Goal: Communication & Community: Answer question/provide support

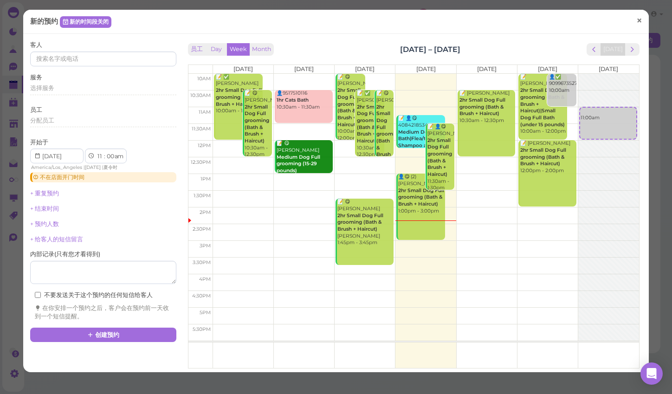
click at [638, 19] on span "×" at bounding box center [639, 20] width 6 height 13
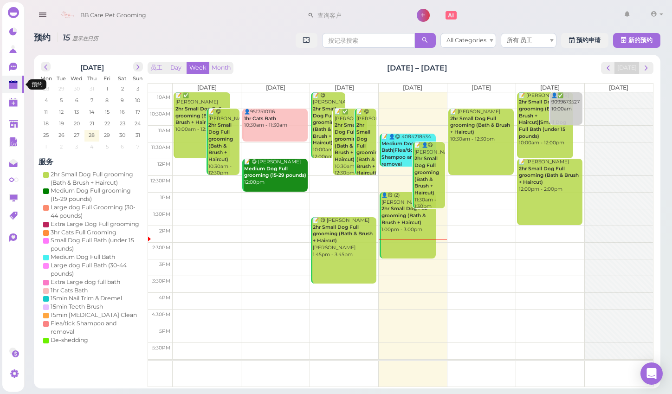
click at [7, 77] on link at bounding box center [13, 85] width 22 height 18
click at [13, 70] on icon at bounding box center [14, 68] width 10 height 10
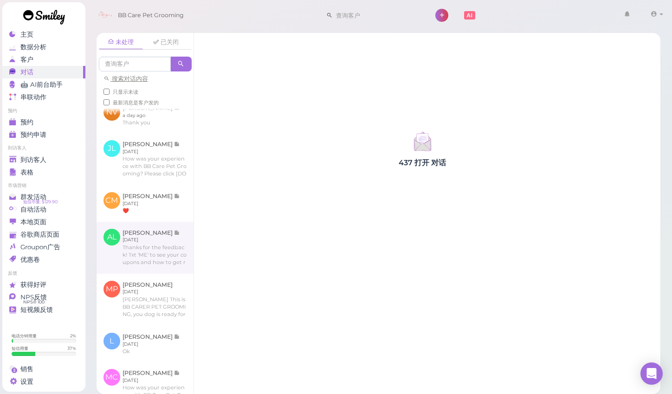
scroll to position [307, 0]
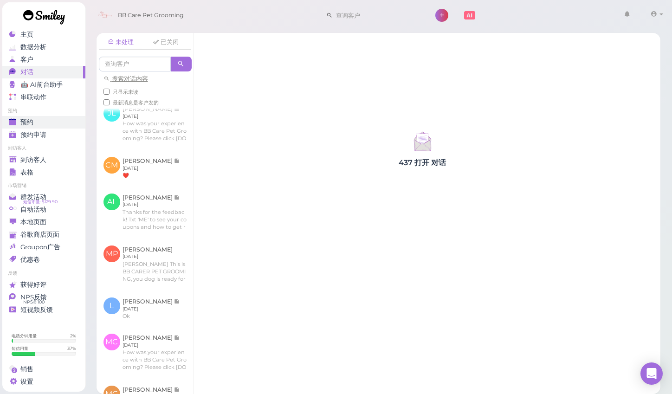
click at [68, 120] on div "预约" at bounding box center [42, 122] width 67 height 8
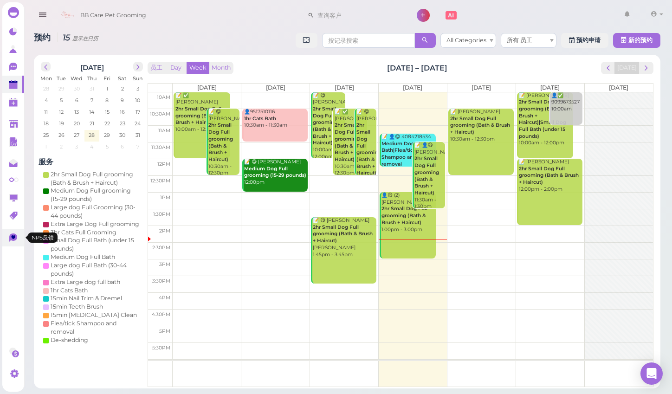
click at [18, 243] on icon at bounding box center [14, 238] width 10 height 10
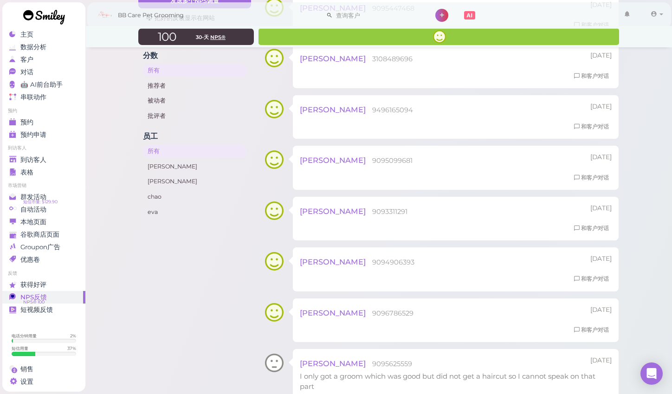
scroll to position [80, 0]
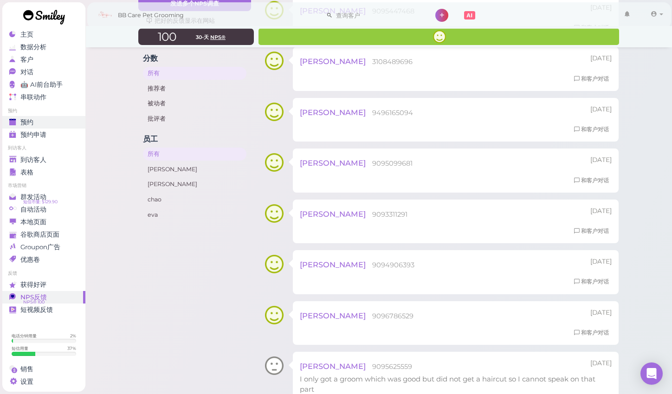
click at [42, 119] on link "预约" at bounding box center [43, 122] width 83 height 13
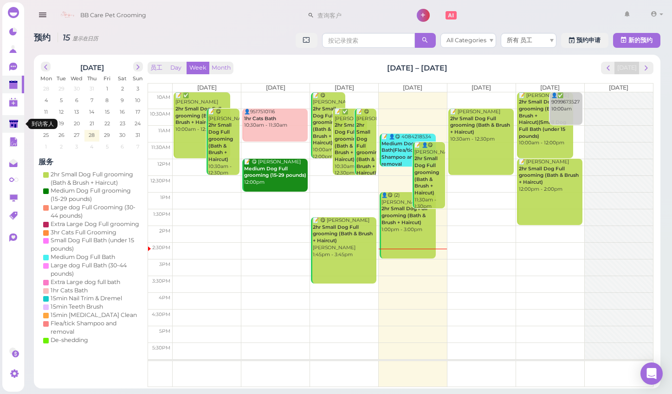
click at [13, 122] on icon at bounding box center [13, 124] width 9 height 7
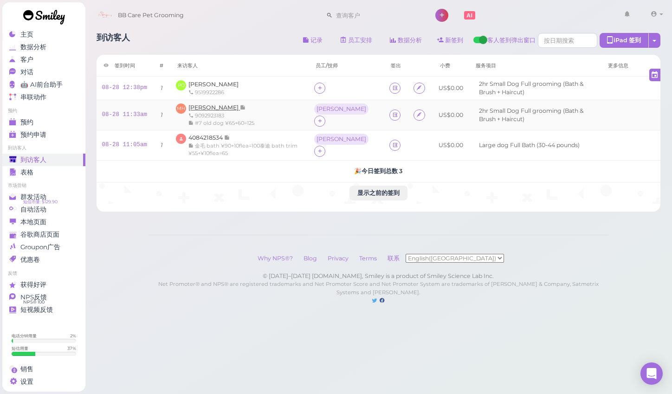
click at [204, 105] on span "[PERSON_NAME]" at bounding box center [214, 107] width 52 height 7
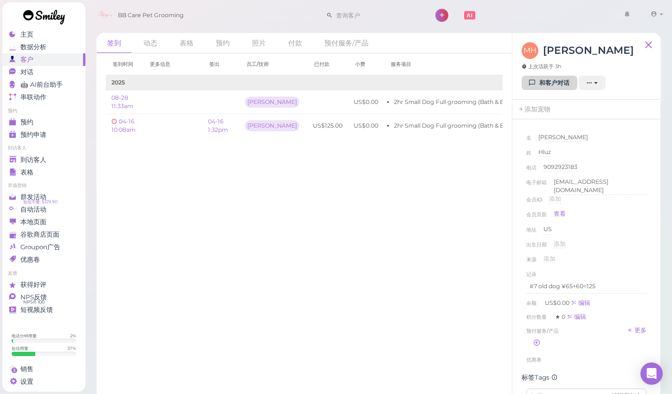
click at [549, 87] on link "和客户对话" at bounding box center [550, 83] width 56 height 15
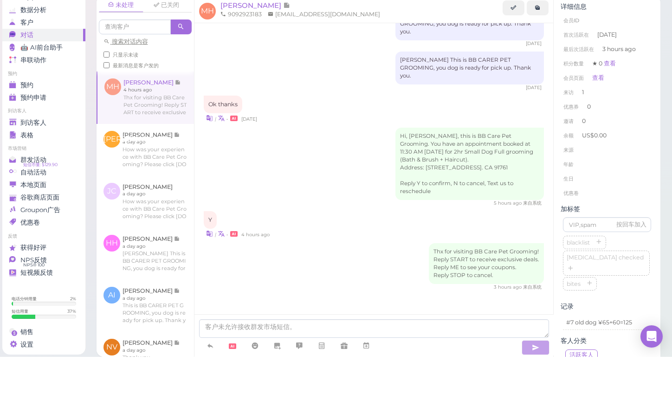
scroll to position [1, 0]
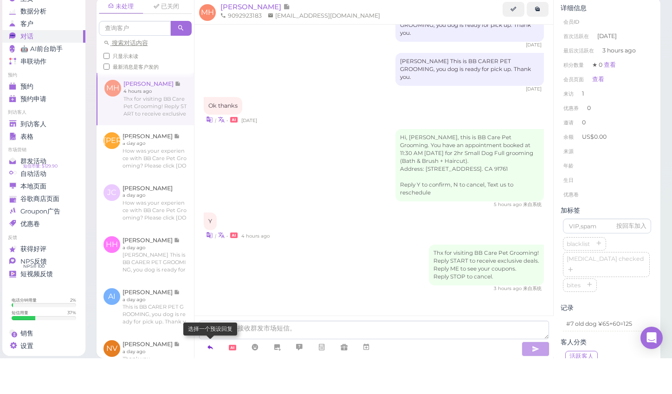
click at [207, 378] on icon at bounding box center [210, 382] width 7 height 9
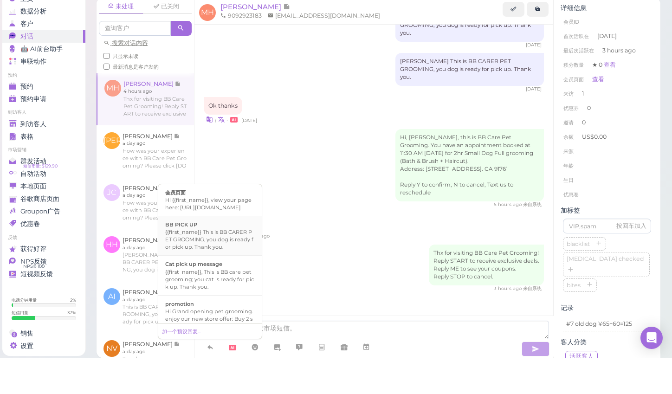
click at [236, 264] on div "{{first_name}} This is BB CARER PET GROOMING, you dog is ready for pick up. Tha…" at bounding box center [210, 275] width 90 height 22
type textarea "{{first_name}} This is BB CARER PET GROOMING, you dog is ready for pick up. Tha…"
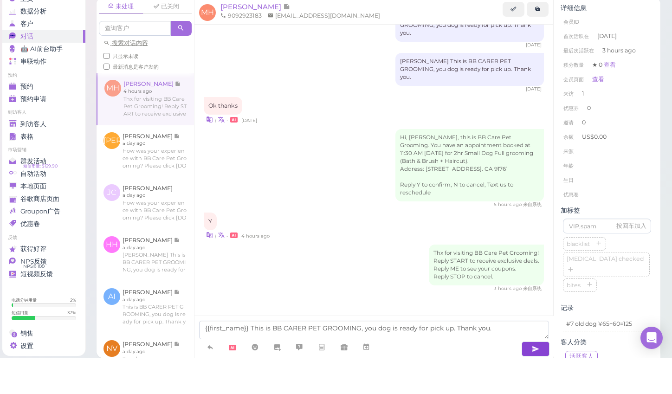
click at [530, 377] on button "button" at bounding box center [536, 384] width 28 height 15
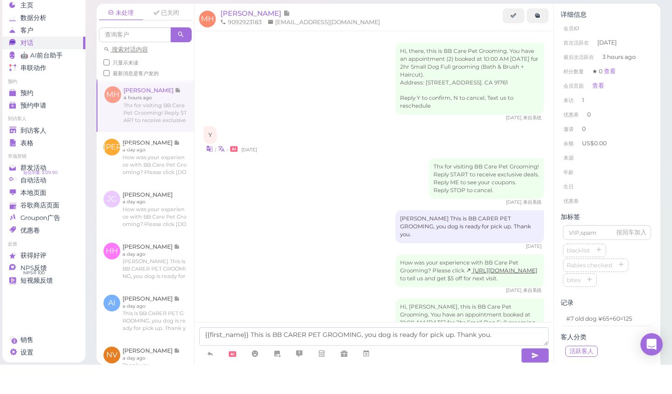
scroll to position [495, 0]
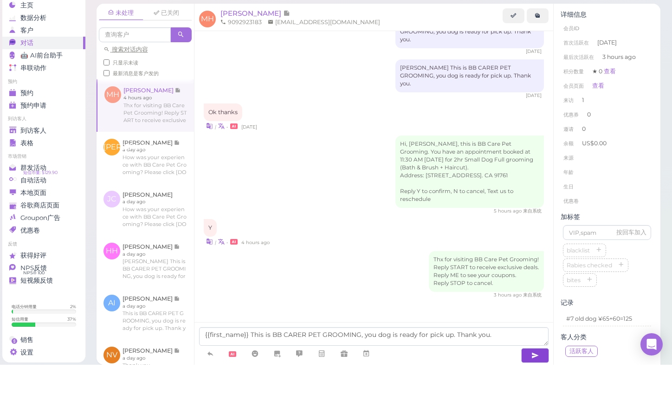
click at [534, 380] on icon "button" at bounding box center [534, 384] width 7 height 9
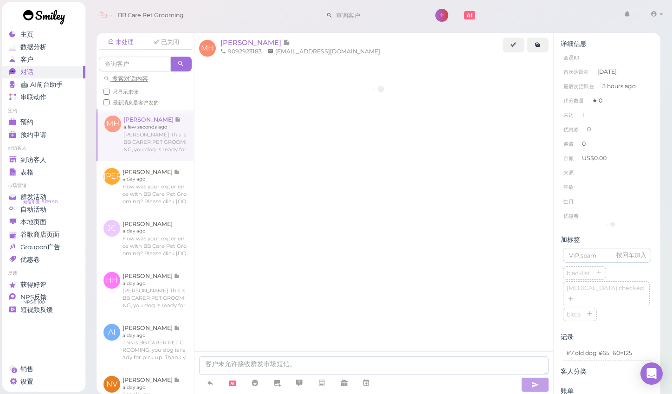
scroll to position [531, 0]
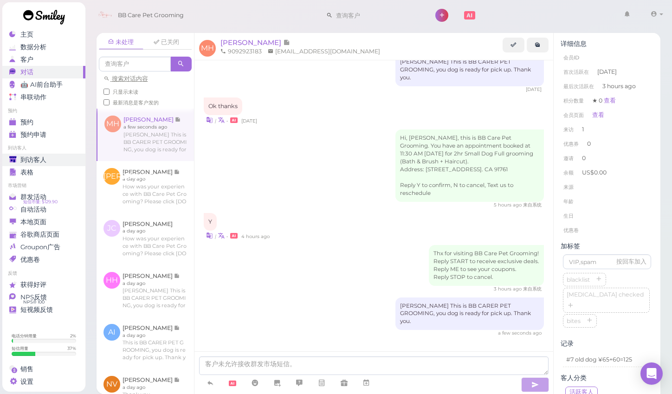
click at [37, 156] on span "到访客人" at bounding box center [33, 160] width 26 height 8
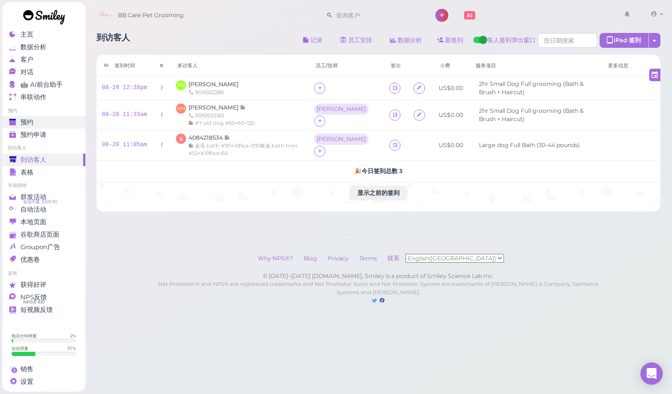
click at [49, 119] on div "预约" at bounding box center [42, 122] width 67 height 8
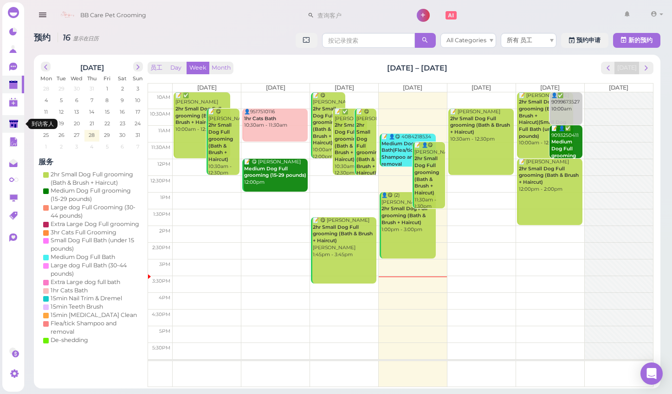
click at [17, 122] on icon at bounding box center [13, 124] width 9 height 7
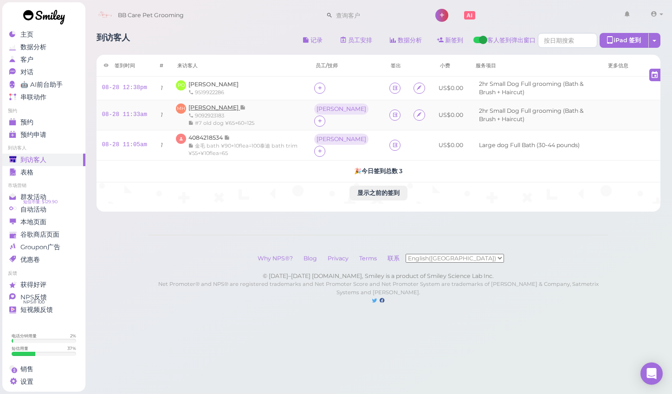
click at [210, 105] on span "[PERSON_NAME]" at bounding box center [214, 107] width 52 height 7
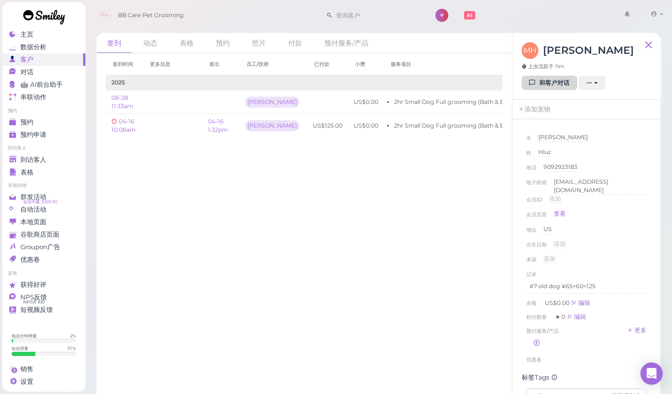
click at [557, 84] on link "和客户对话" at bounding box center [550, 83] width 56 height 15
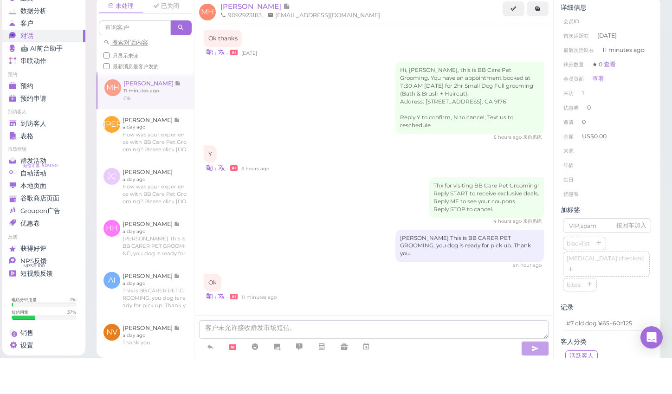
scroll to position [14, 0]
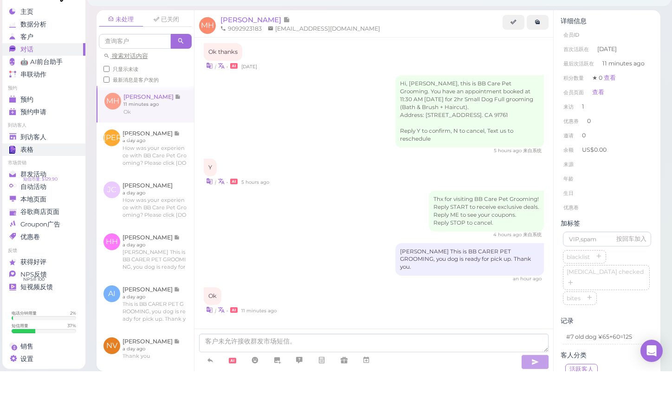
click at [40, 168] on div "表格" at bounding box center [42, 172] width 67 height 8
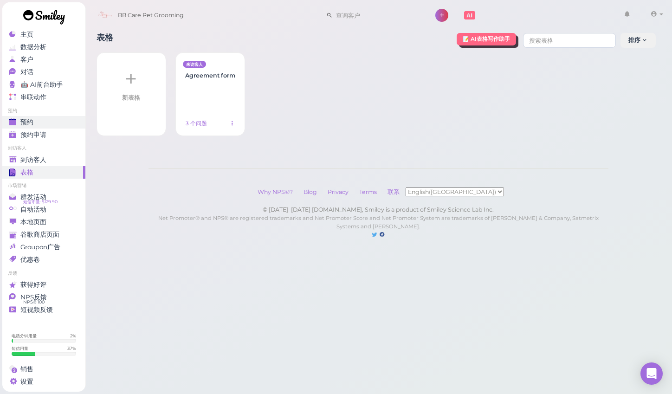
click at [52, 120] on div "预约" at bounding box center [42, 122] width 67 height 8
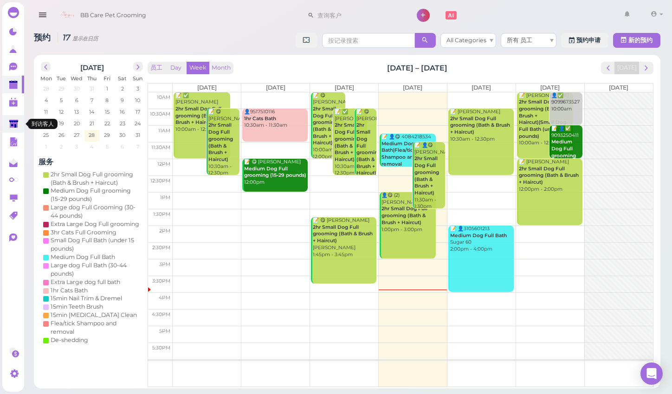
click at [13, 117] on link at bounding box center [13, 124] width 22 height 18
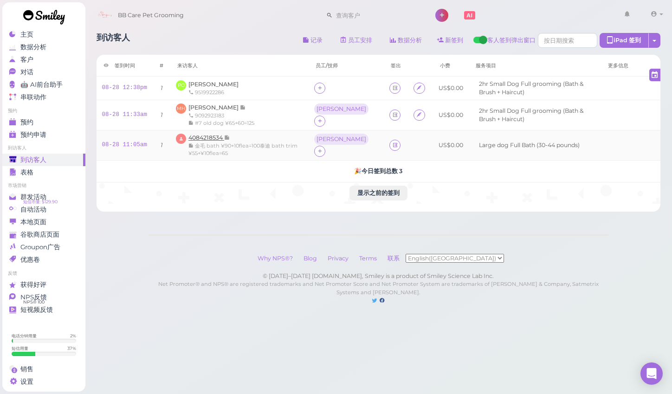
click at [213, 138] on span "4084218534" at bounding box center [206, 137] width 36 height 7
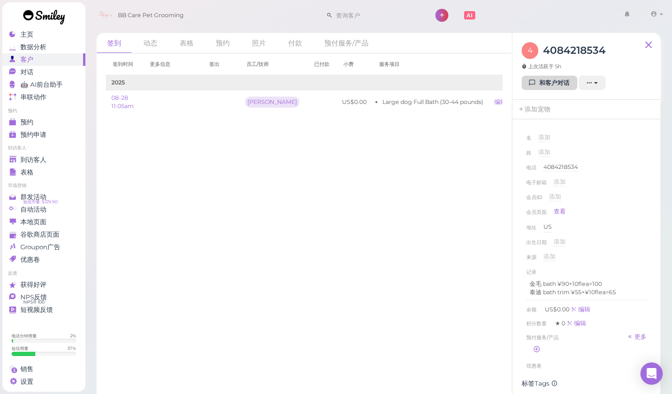
click at [544, 88] on link "和客户对话" at bounding box center [550, 83] width 56 height 15
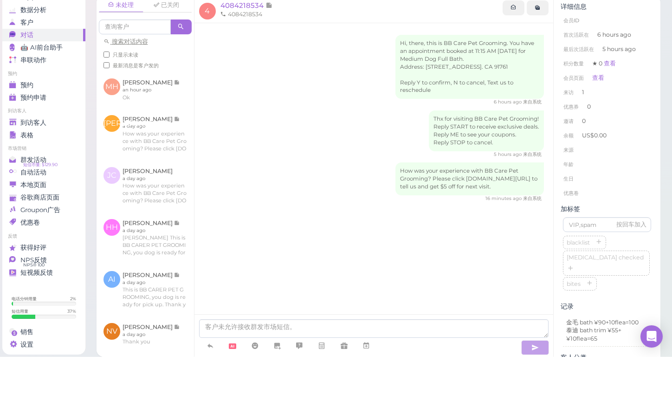
scroll to position [15, 0]
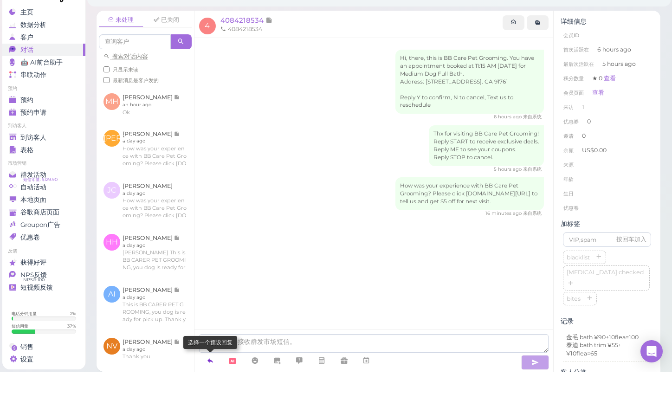
click at [210, 378] on icon at bounding box center [210, 382] width 7 height 9
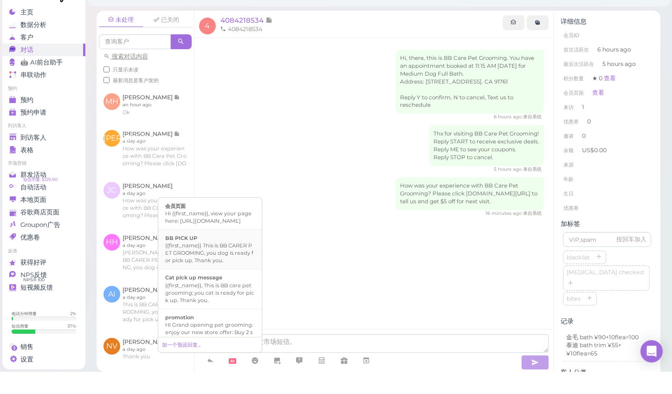
click at [235, 260] on li "BB PICK UP {{first_name}} This is BB CARER PET GROOMING, you dog is ready for p…" at bounding box center [210, 272] width 104 height 40
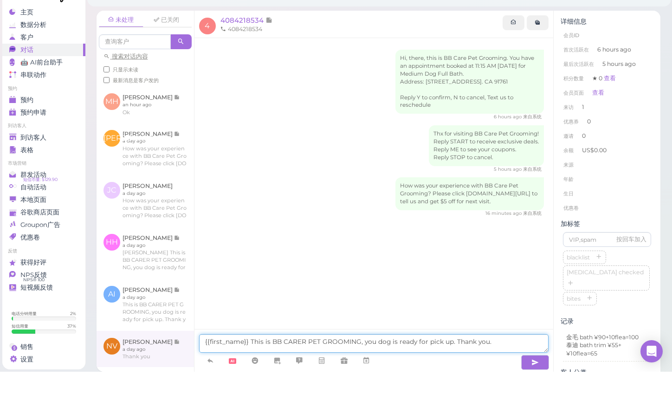
drag, startPoint x: 249, startPoint y: 329, endPoint x: 185, endPoint y: 323, distance: 64.8
type textarea "This is BB CARER PET GROOMING, you dog is ready for pick up. Thank you."
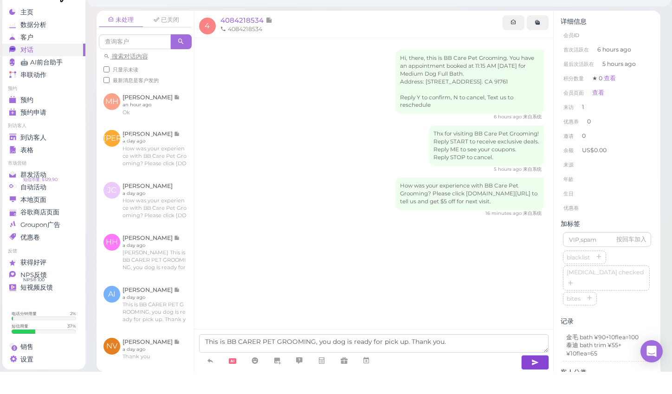
click at [536, 380] on icon "button" at bounding box center [534, 384] width 7 height 9
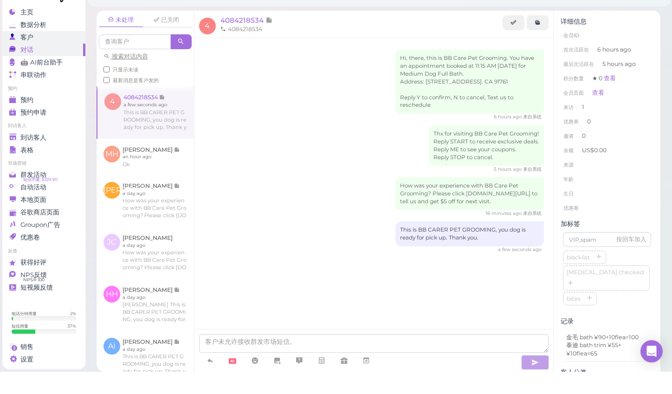
scroll to position [0, 0]
click at [51, 31] on div "主页" at bounding box center [42, 35] width 67 height 8
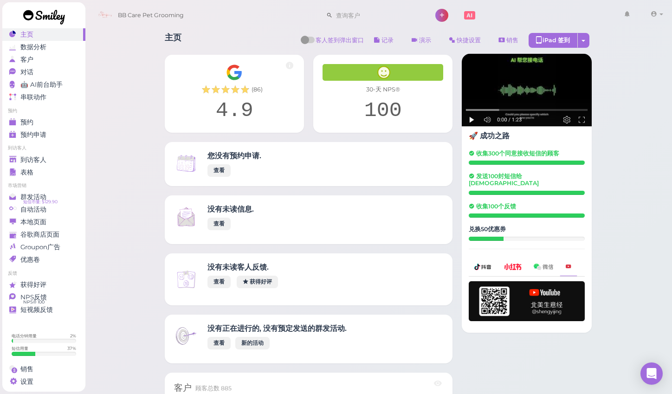
click at [301, 2] on div "BB Care Pet Grooming 1" at bounding box center [379, 13] width 589 height 26
click at [301, 0] on div "BB Care Pet Grooming 1" at bounding box center [379, 13] width 589 height 26
click at [68, 153] on ul "到访客人 到访客人 表格" at bounding box center [43, 161] width 83 height 33
click at [68, 155] on ul "到访客人 到访客人 表格" at bounding box center [43, 161] width 83 height 33
click at [68, 155] on link "到访客人" at bounding box center [43, 160] width 83 height 13
